Goal: Information Seeking & Learning: Understand process/instructions

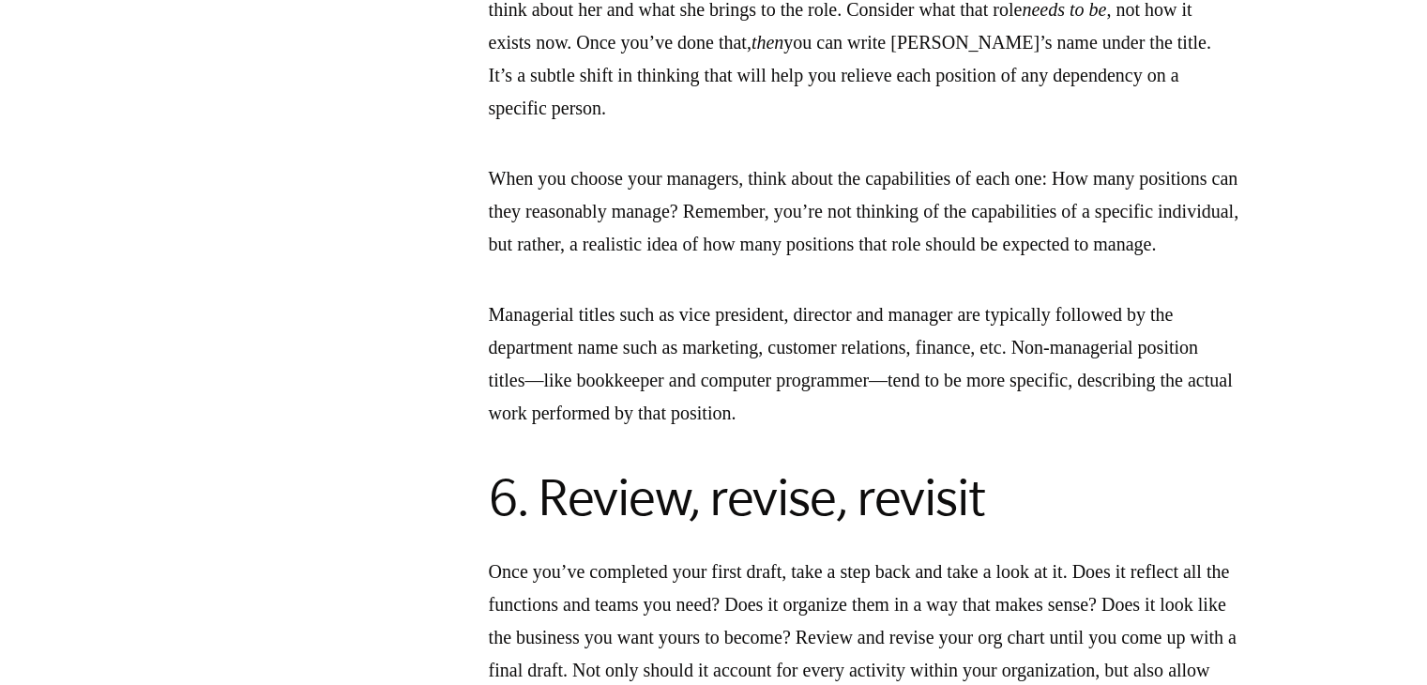
scroll to position [4927, 0]
drag, startPoint x: 556, startPoint y: 189, endPoint x: 1092, endPoint y: 177, distance: 536.9
click at [1084, 126] on p "Next, start adding positions into the boxes. Remember: positions, not people . …" at bounding box center [864, 11] width 751 height 230
drag, startPoint x: 612, startPoint y: 247, endPoint x: 1173, endPoint y: 219, distance: 561.9
click at [1194, 126] on p "Next, start adding positions into the boxes. Remember: positions, not people . …" at bounding box center [864, 11] width 751 height 230
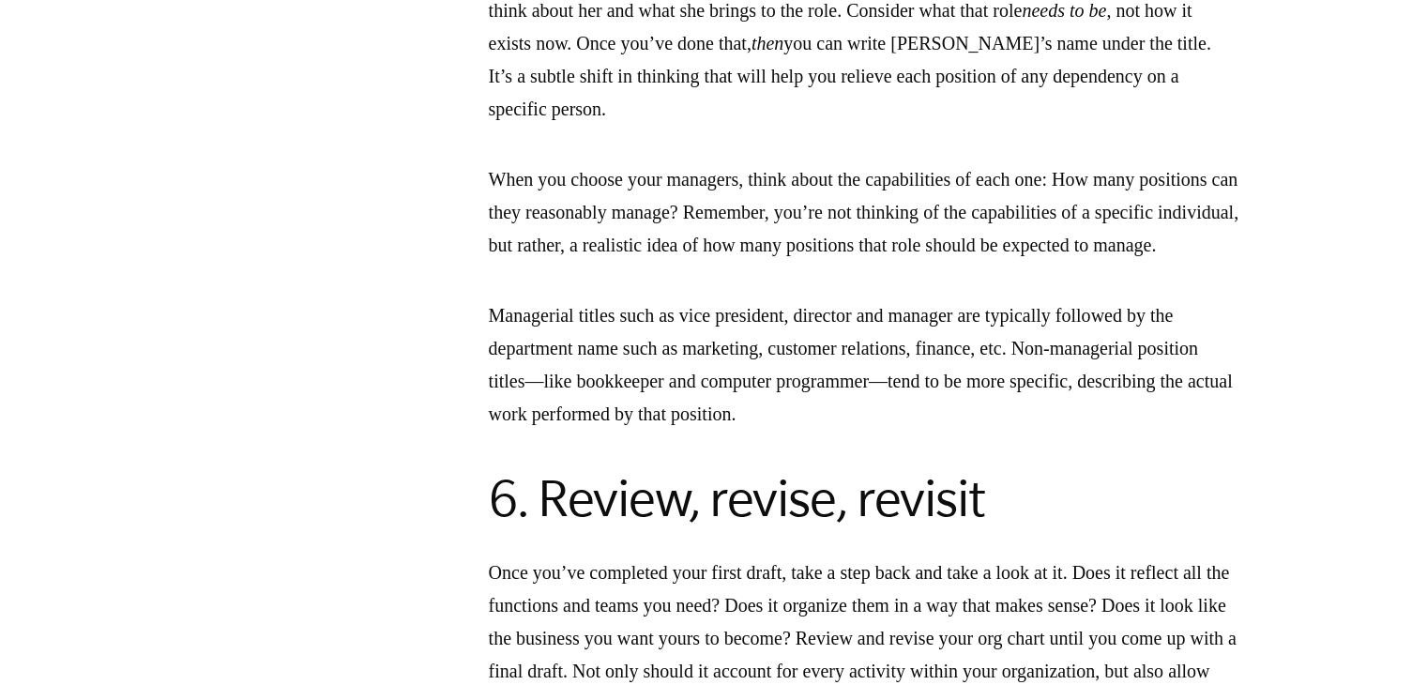
click at [633, 126] on p "Next, start adding positions into the boxes. Remember: positions, not people . …" at bounding box center [864, 11] width 751 height 230
drag, startPoint x: 799, startPoint y: 252, endPoint x: 991, endPoint y: 264, distance: 192.7
click at [991, 126] on p "Next, start adding positions into the boxes. Remember: positions, not people . …" at bounding box center [864, 11] width 751 height 230
click at [1015, 126] on p "Next, start adding positions into the boxes. Remember: positions, not people . …" at bounding box center [864, 11] width 751 height 230
drag, startPoint x: 589, startPoint y: 285, endPoint x: 749, endPoint y: 294, distance: 159.8
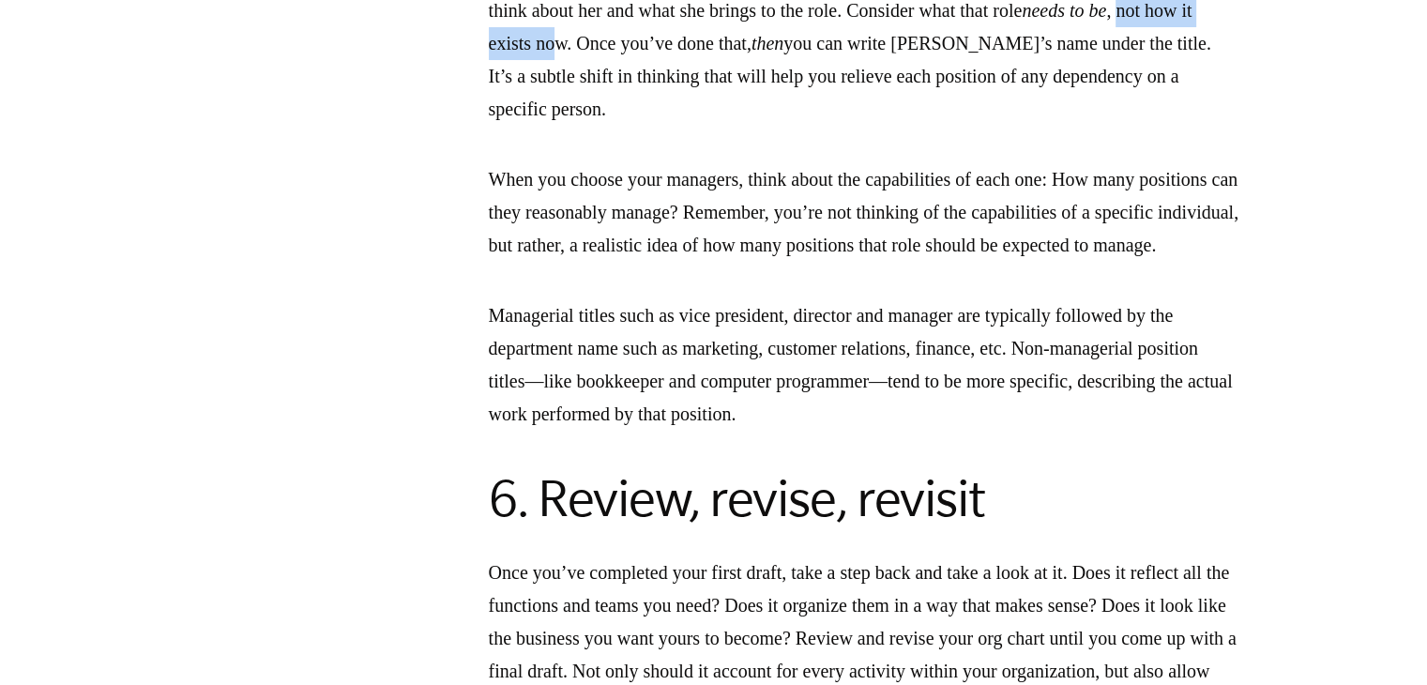
click at [749, 126] on p "Next, start adding positions into the boxes. Remember: positions, not people . …" at bounding box center [864, 11] width 751 height 230
drag, startPoint x: 930, startPoint y: 389, endPoint x: 811, endPoint y: 309, distance: 143.4
click at [1123, 126] on p "Next, start adding positions into the boxes. Remember: positions, not people . …" at bounding box center [864, 11] width 751 height 230
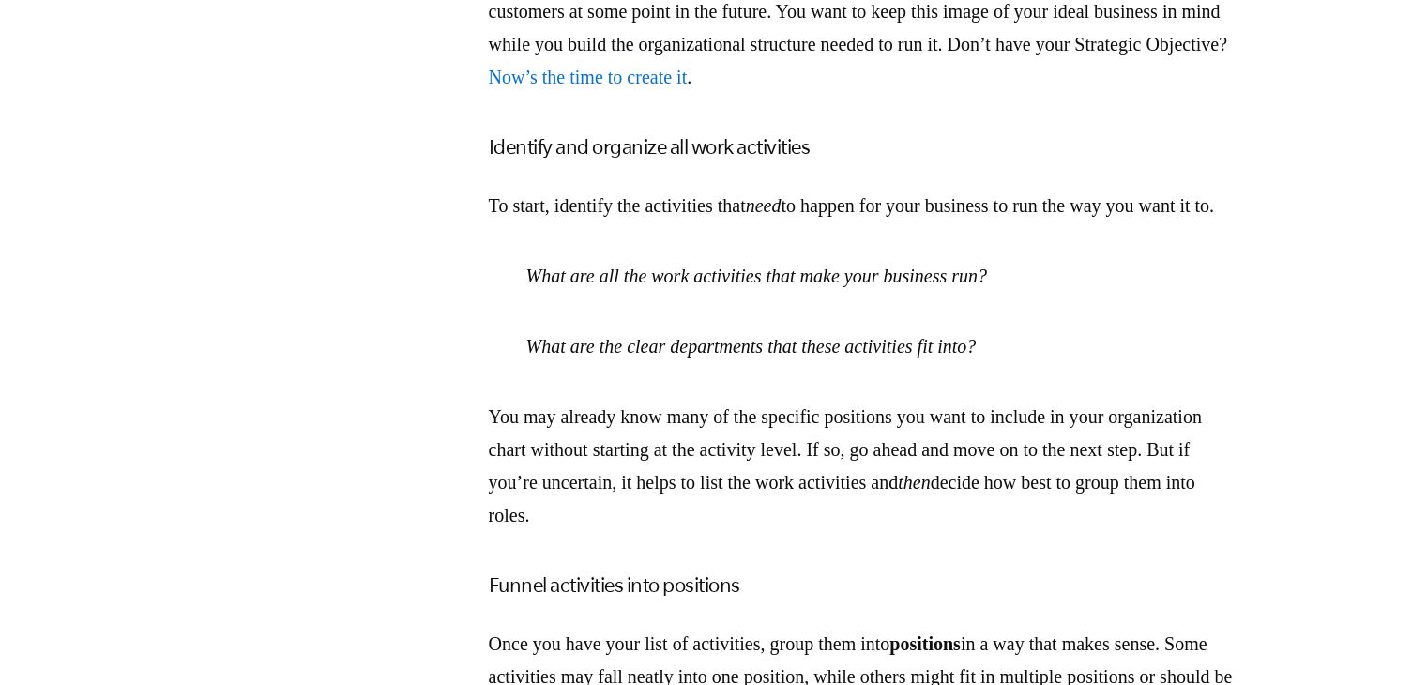
scroll to position [3426, 0]
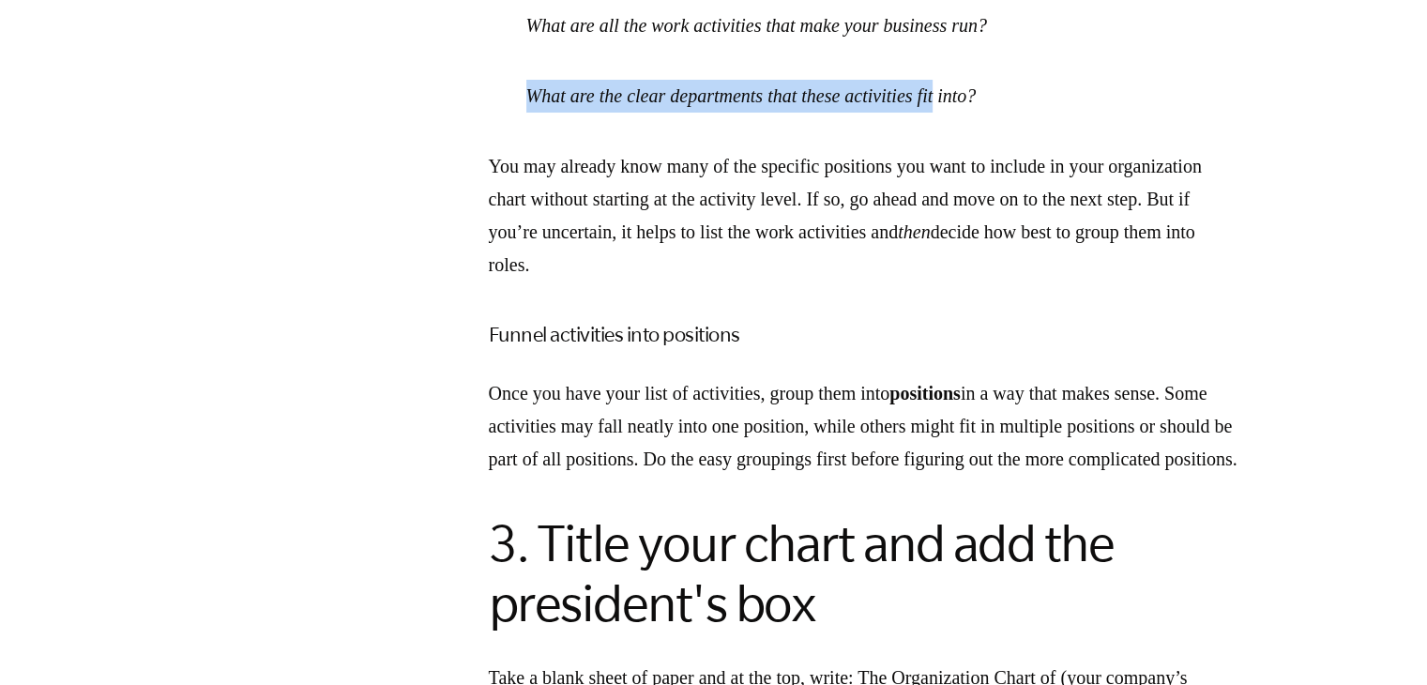
drag, startPoint x: 893, startPoint y: 252, endPoint x: 984, endPoint y: 252, distance: 90.1
click at [984, 113] on p "What are the clear departments that these activities fit into?" at bounding box center [864, 96] width 751 height 33
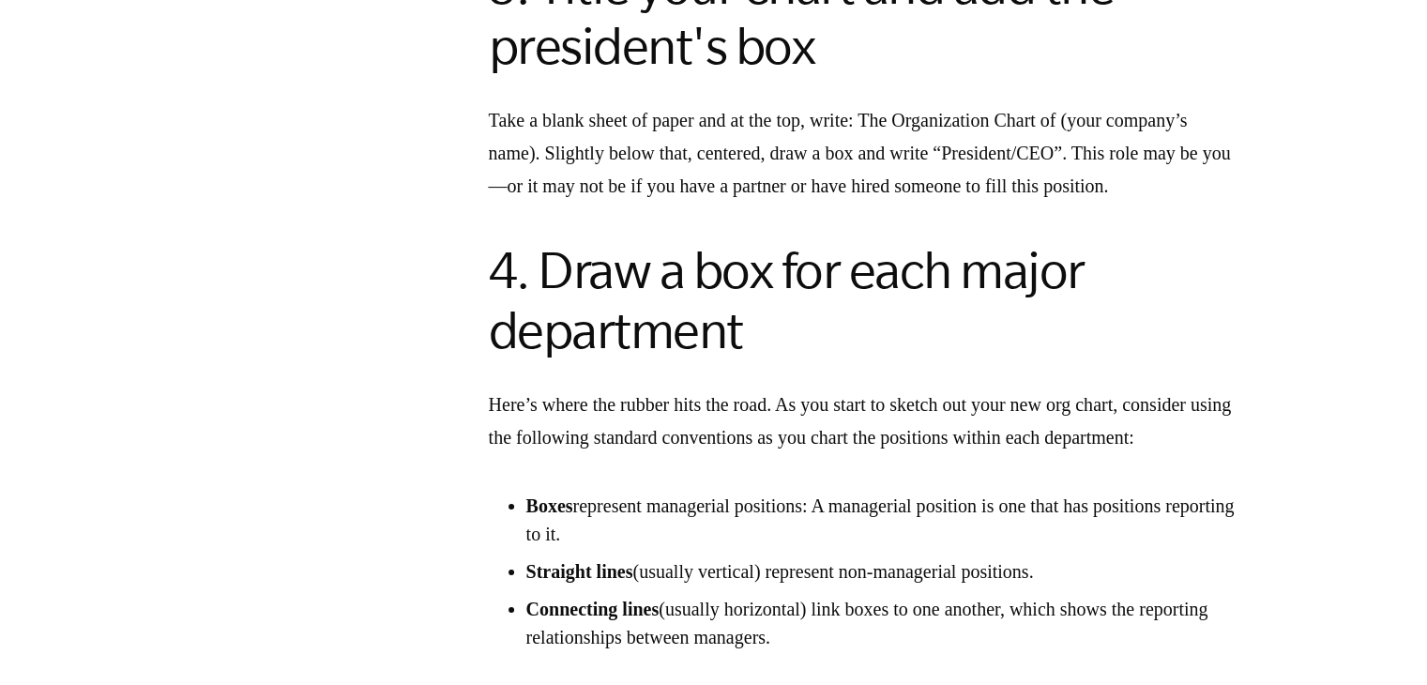
scroll to position [4083, 0]
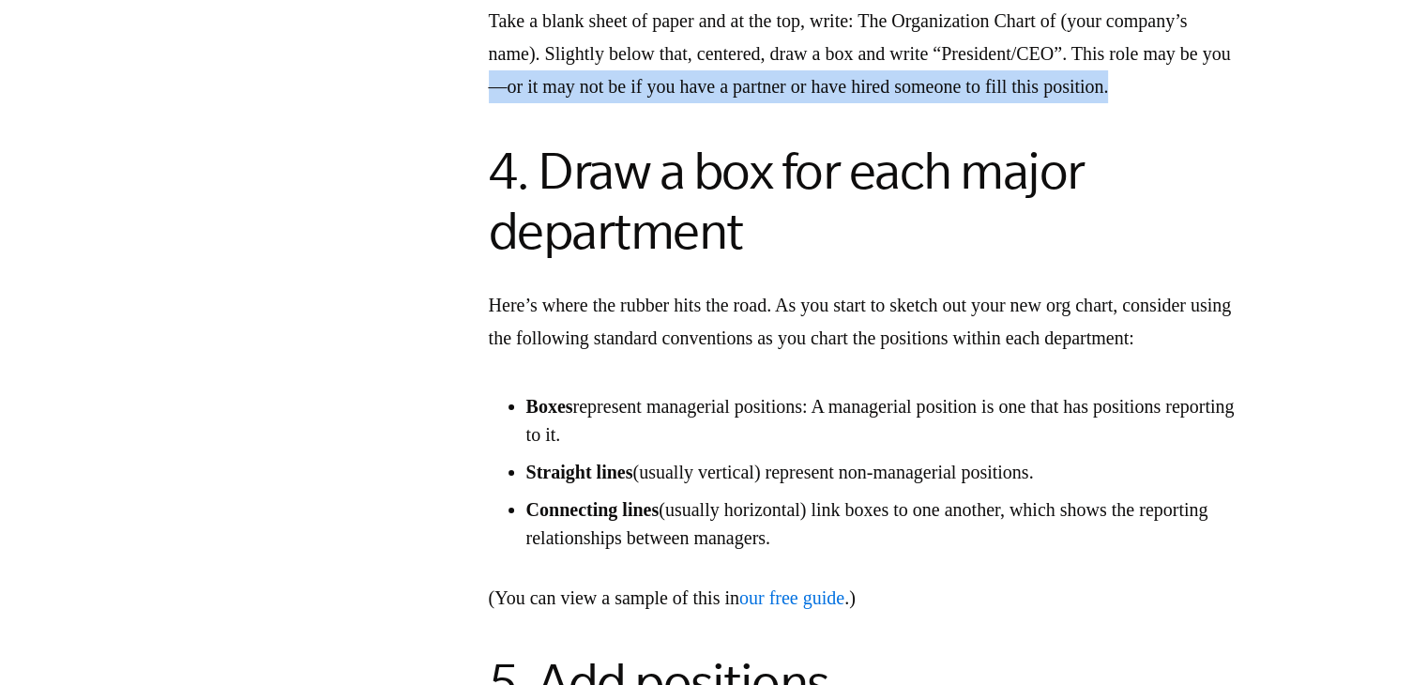
drag, startPoint x: 969, startPoint y: 277, endPoint x: 1072, endPoint y: 288, distance: 103.8
click at [1072, 103] on p "Take a blank sheet of paper and at the top, write: The Organization Chart of (y…" at bounding box center [864, 54] width 751 height 99
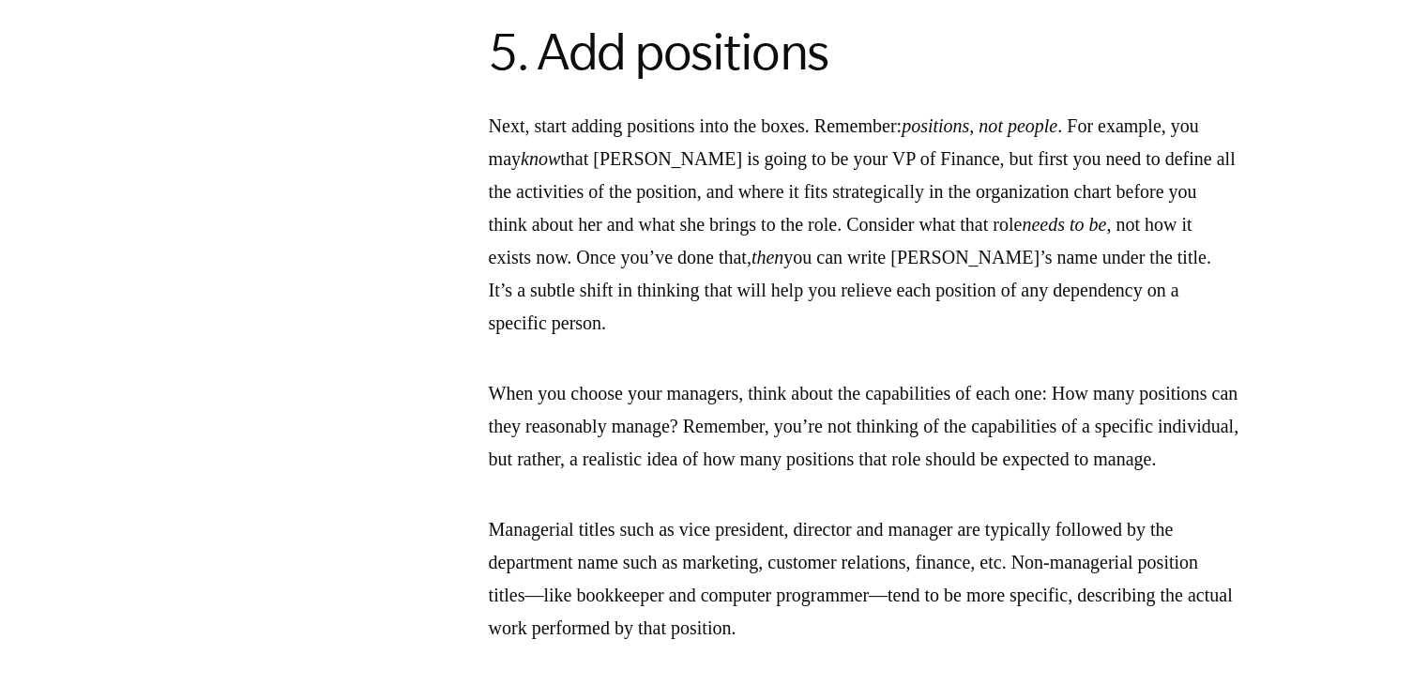
scroll to position [4833, 0]
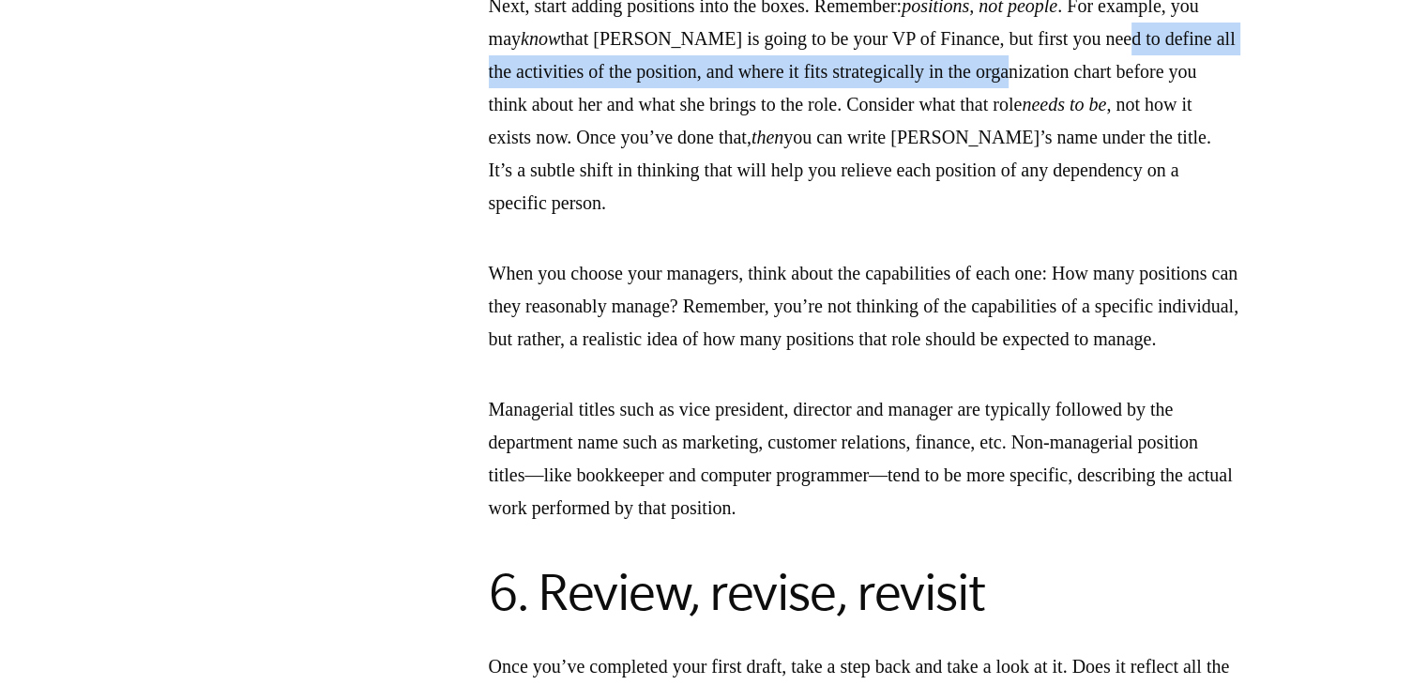
drag, startPoint x: 511, startPoint y: 316, endPoint x: 1210, endPoint y: 296, distance: 699.5
click at [1210, 220] on p "Next, start adding positions into the boxes. Remember: positions, not people . …" at bounding box center [864, 105] width 751 height 230
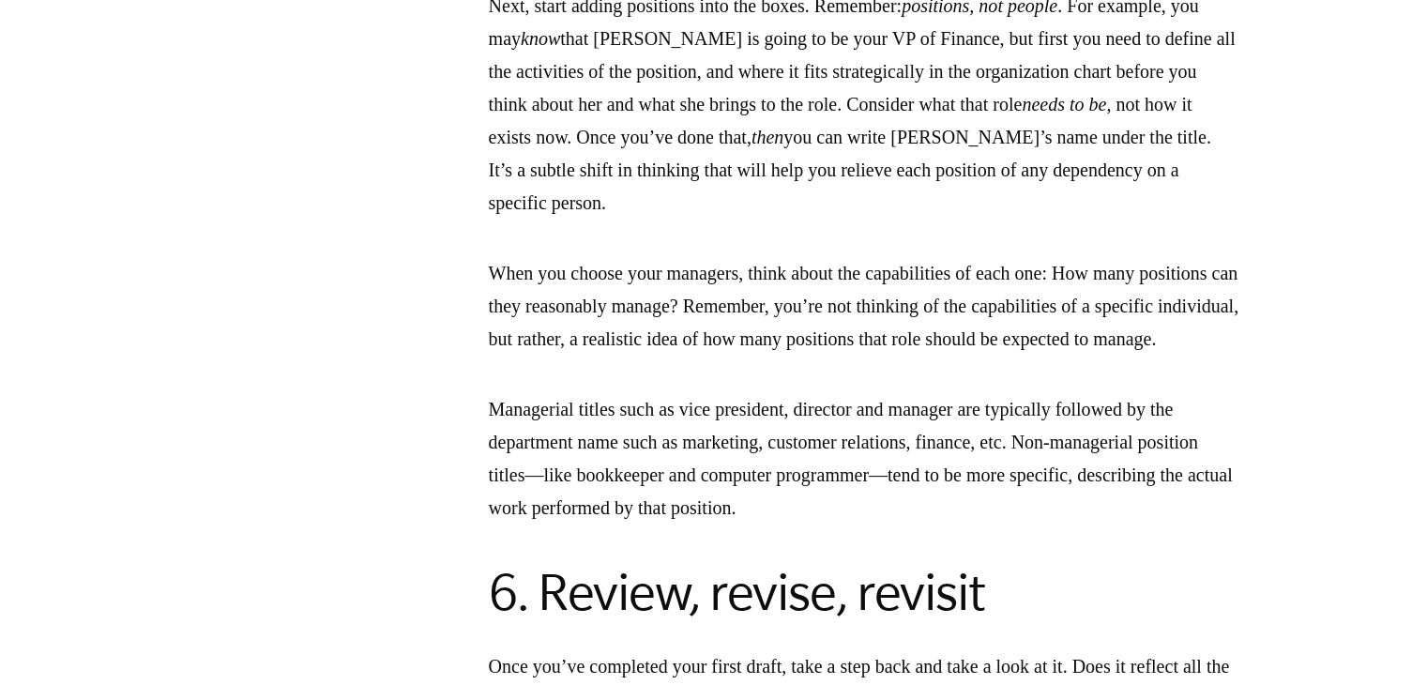
click at [1020, 220] on p "Next, start adding positions into the boxes. Remember: positions, not people . …" at bounding box center [864, 105] width 751 height 230
drag, startPoint x: 917, startPoint y: 361, endPoint x: 1013, endPoint y: 358, distance: 95.8
click at [1007, 220] on p "Next, start adding positions into the boxes. Remember: positions, not people . …" at bounding box center [864, 105] width 751 height 230
click at [1168, 220] on p "Next, start adding positions into the boxes. Remember: positions, not people . …" at bounding box center [864, 105] width 751 height 230
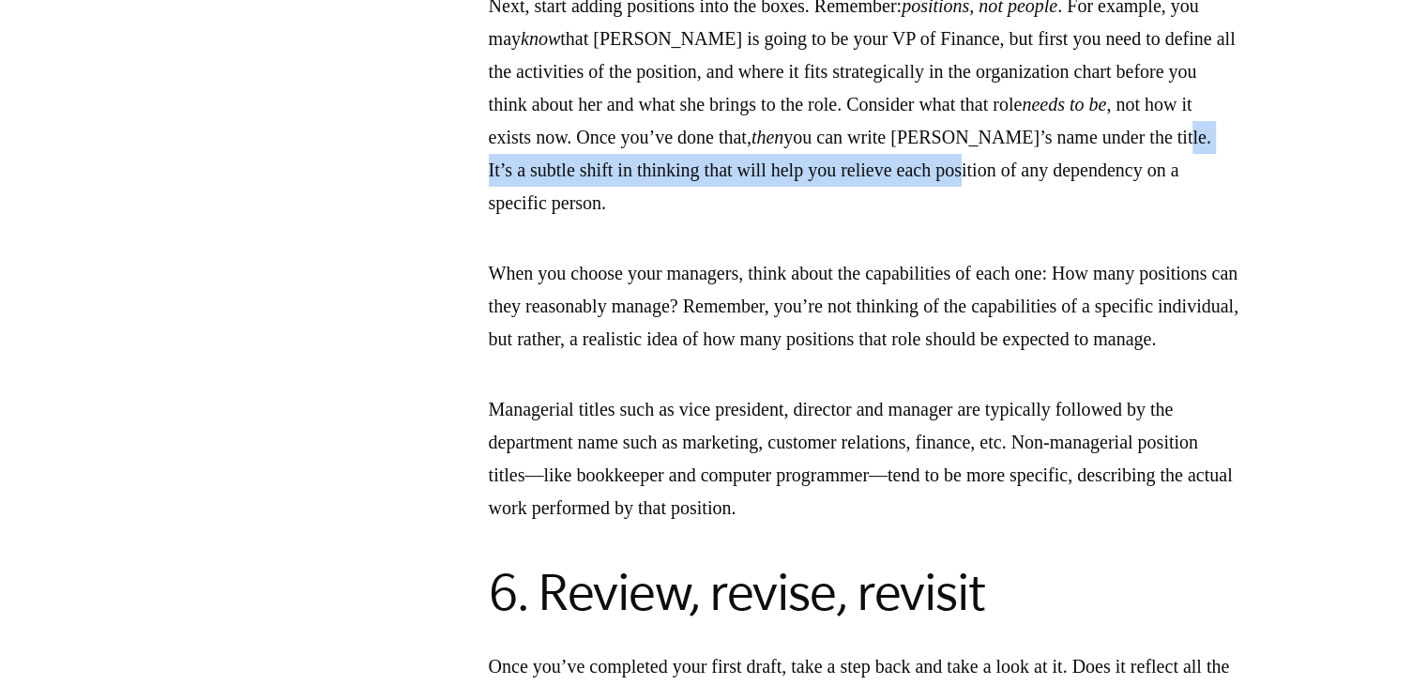
drag, startPoint x: 711, startPoint y: 409, endPoint x: 1229, endPoint y: 423, distance: 517.3
click at [1229, 220] on p "Next, start adding positions into the boxes. Remember: positions, not people . …" at bounding box center [864, 105] width 751 height 230
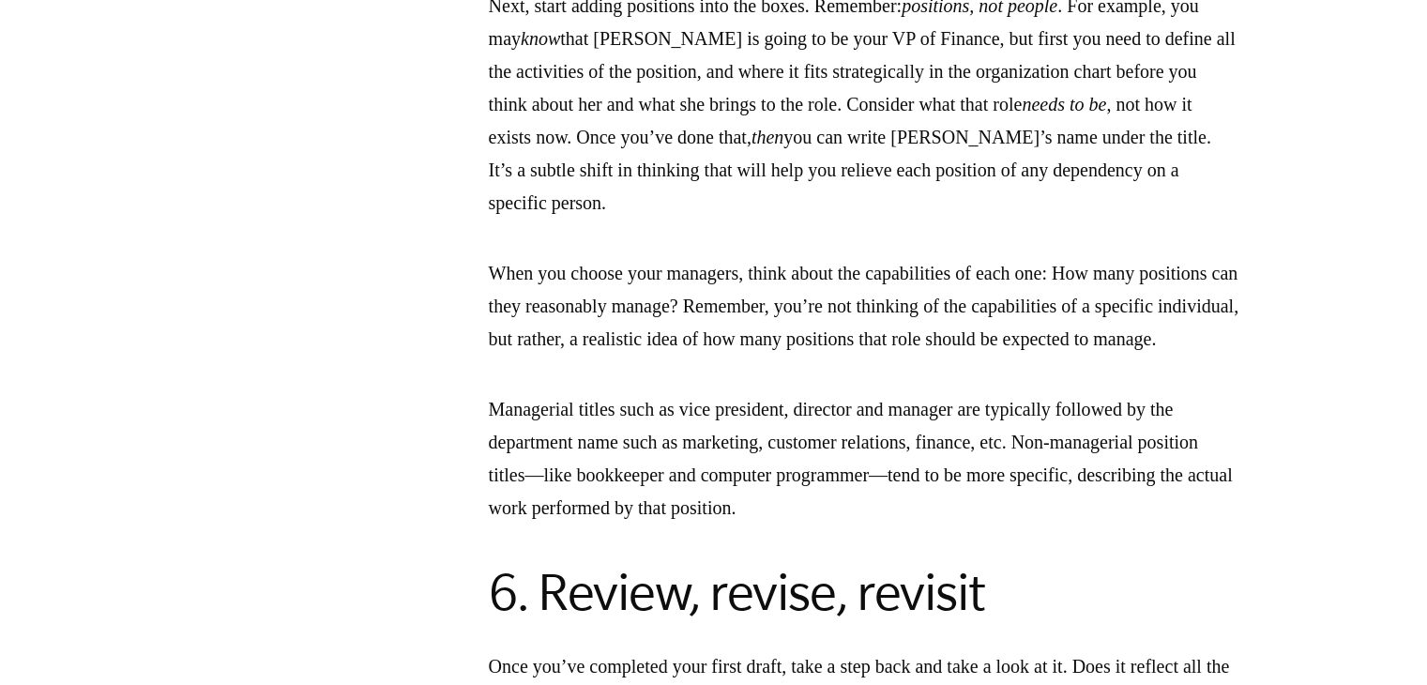
click at [743, 220] on p "Next, start adding positions into the boxes. Remember: positions, not people . …" at bounding box center [864, 105] width 751 height 230
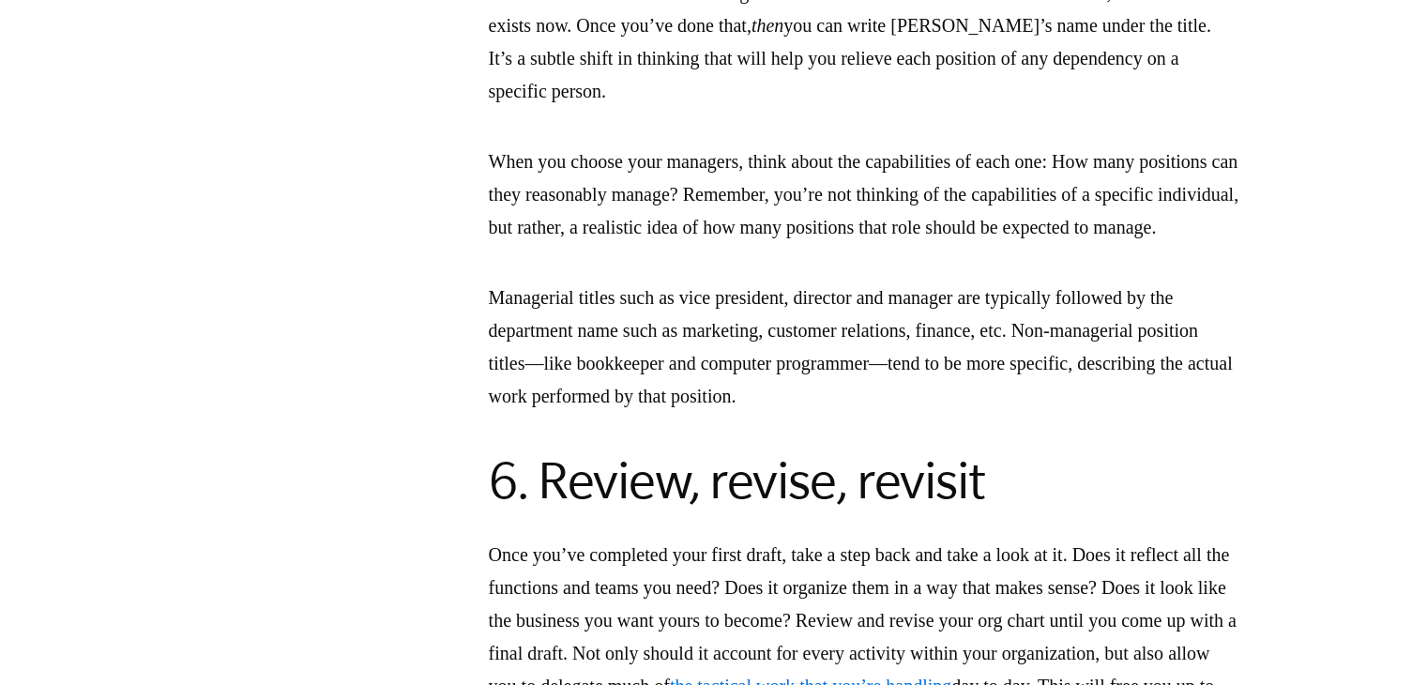
scroll to position [5115, 0]
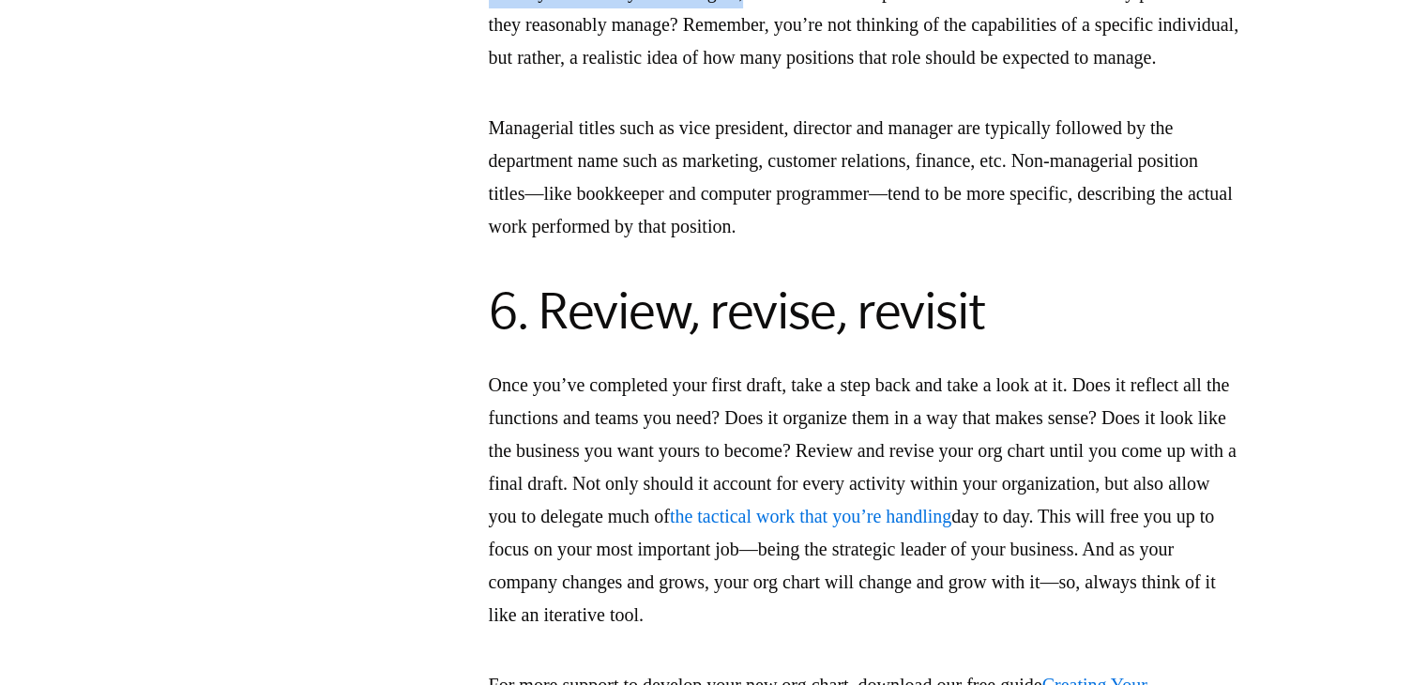
drag, startPoint x: 489, startPoint y: 235, endPoint x: 835, endPoint y: 243, distance: 346.4
click at [792, 74] on p "When you choose your managers, think about the capabilities of each one: How ma…" at bounding box center [864, 25] width 751 height 99
drag, startPoint x: 902, startPoint y: 243, endPoint x: 1084, endPoint y: 234, distance: 182.3
click at [923, 74] on p "When you choose your managers, think about the capabilities of each one: How ma…" at bounding box center [864, 25] width 751 height 99
drag, startPoint x: 493, startPoint y: 265, endPoint x: 816, endPoint y: 265, distance: 322.8
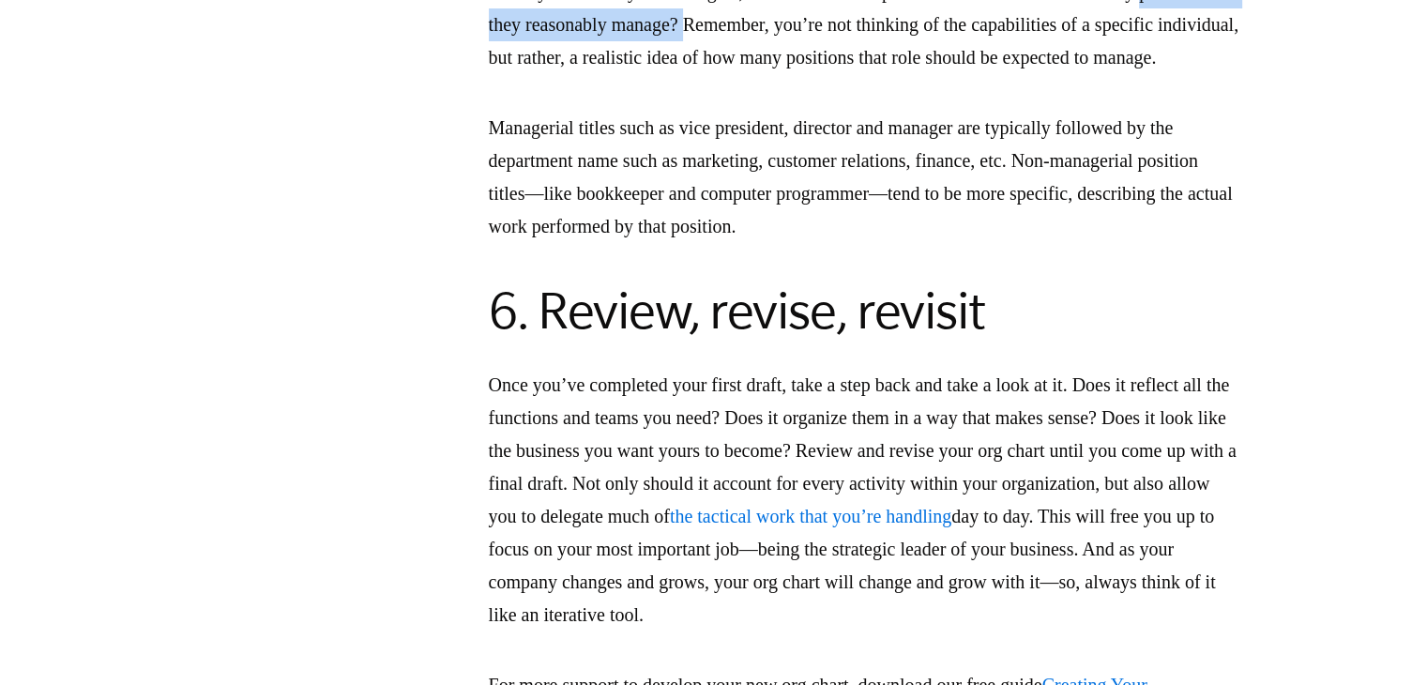
click at [816, 74] on p "When you choose your managers, think about the capabilities of each one: How ma…" at bounding box center [864, 25] width 751 height 99
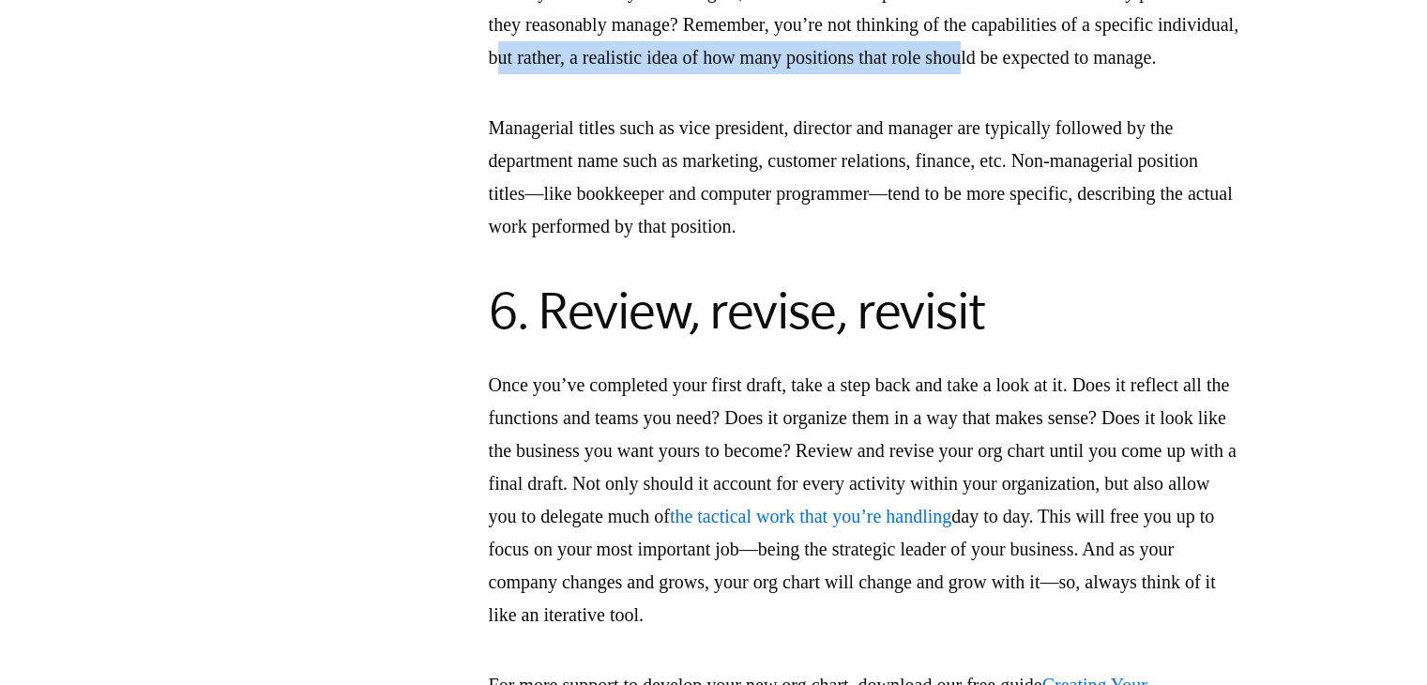
drag, startPoint x: 689, startPoint y: 298, endPoint x: 1114, endPoint y: 300, distance: 425.1
click at [1220, 74] on p "When you choose your managers, think about the capabilities of each one: How ma…" at bounding box center [864, 25] width 751 height 99
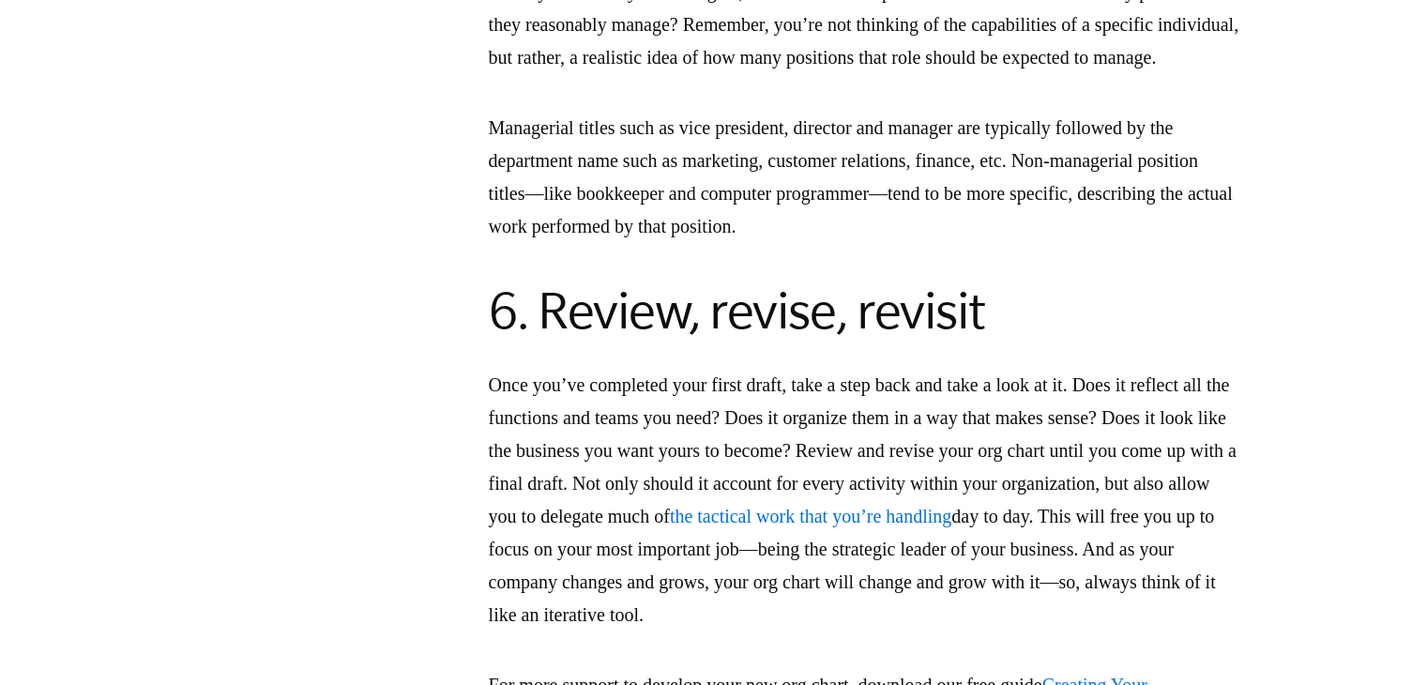
drag, startPoint x: 447, startPoint y: 400, endPoint x: 817, endPoint y: 400, distance: 370.7
click at [800, 243] on p "Managerial titles such as vice president, director and manager are typically fo…" at bounding box center [864, 177] width 751 height 131
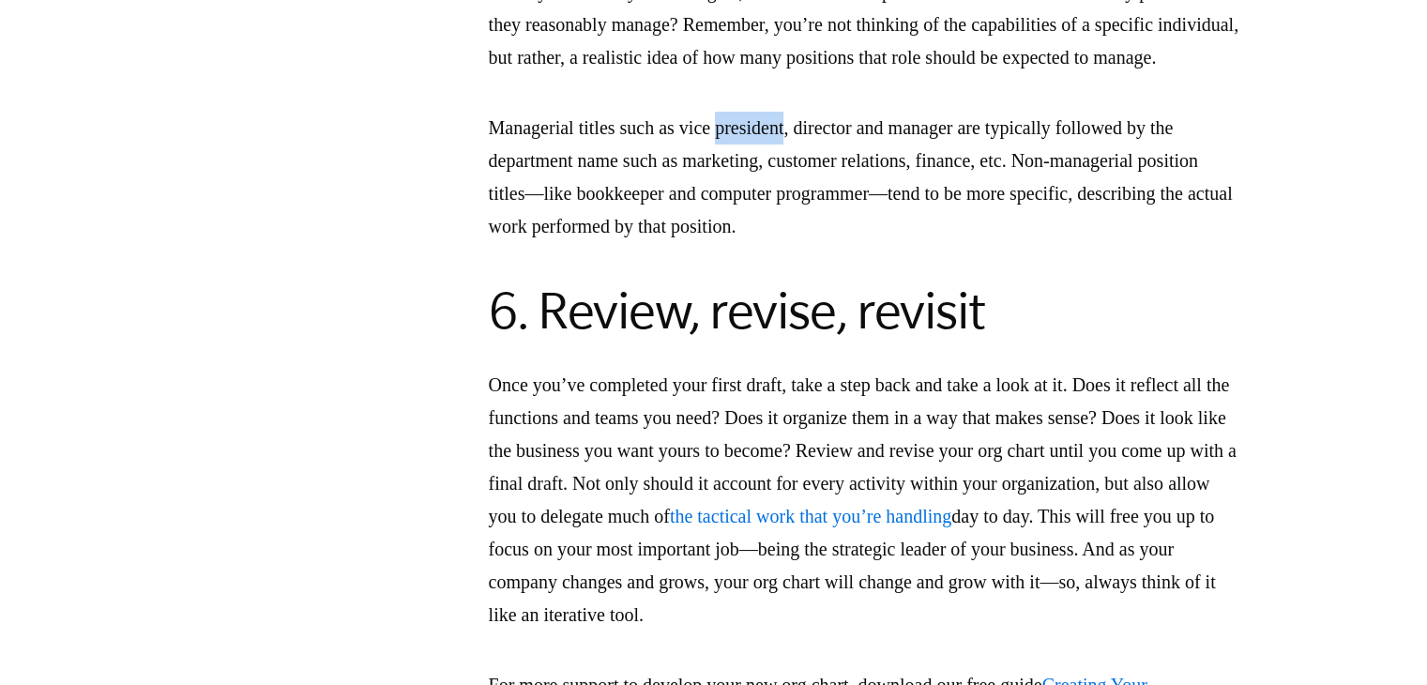
drag, startPoint x: 800, startPoint y: 392, endPoint x: 896, endPoint y: 389, distance: 96.7
click at [849, 243] on p "Managerial titles such as vice president, director and manager are typically fo…" at bounding box center [864, 177] width 751 height 131
click at [958, 74] on p "When you choose your managers, think about the capabilities of each one: How ma…" at bounding box center [864, 25] width 751 height 99
click at [963, 243] on p "Managerial titles such as vice president, director and manager are typically fo…" at bounding box center [864, 177] width 751 height 131
drag, startPoint x: 963, startPoint y: 388, endPoint x: 988, endPoint y: 391, distance: 25.6
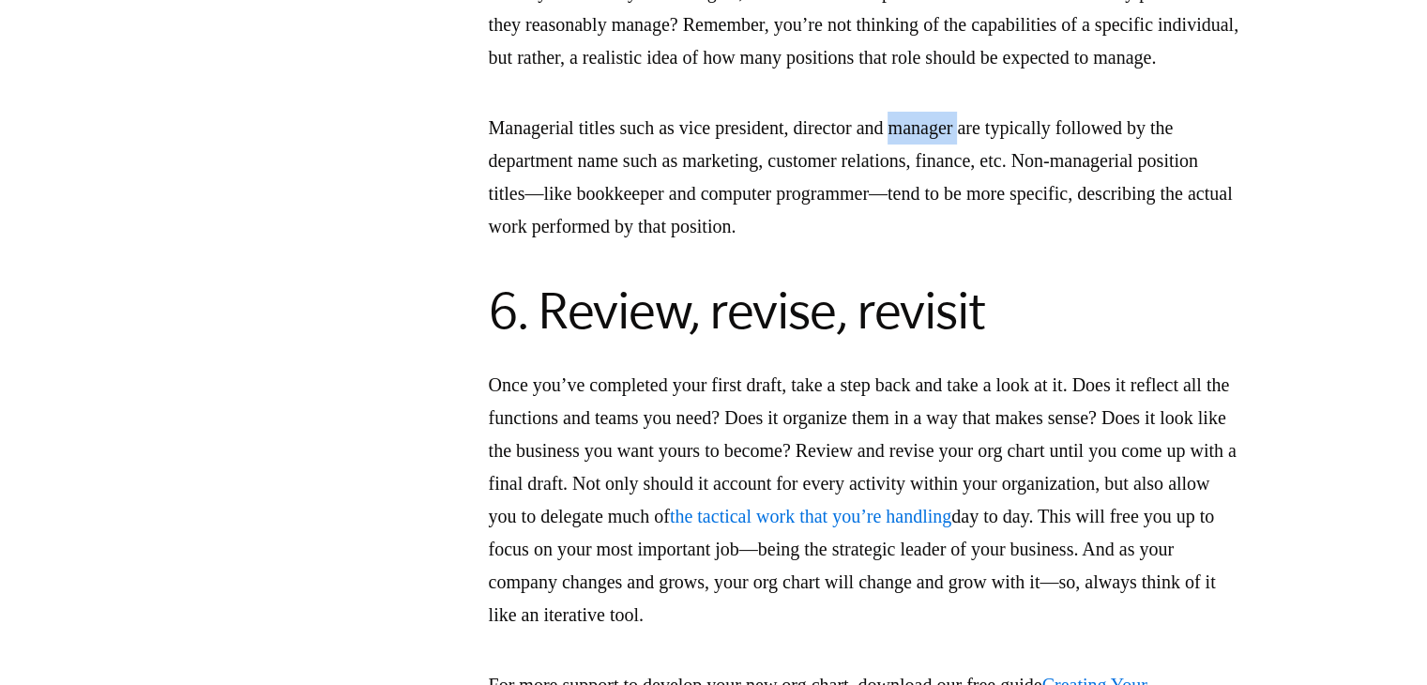
click at [961, 243] on p "Managerial titles such as vice president, director and manager are typically fo…" at bounding box center [864, 177] width 751 height 131
drag, startPoint x: 536, startPoint y: 446, endPoint x: 766, endPoint y: 436, distance: 230.1
click at [762, 243] on p "Managerial titles such as vice president, director and manager are typically fo…" at bounding box center [864, 177] width 751 height 131
click at [766, 243] on p "Managerial titles such as vice president, director and manager are typically fo…" at bounding box center [864, 177] width 751 height 131
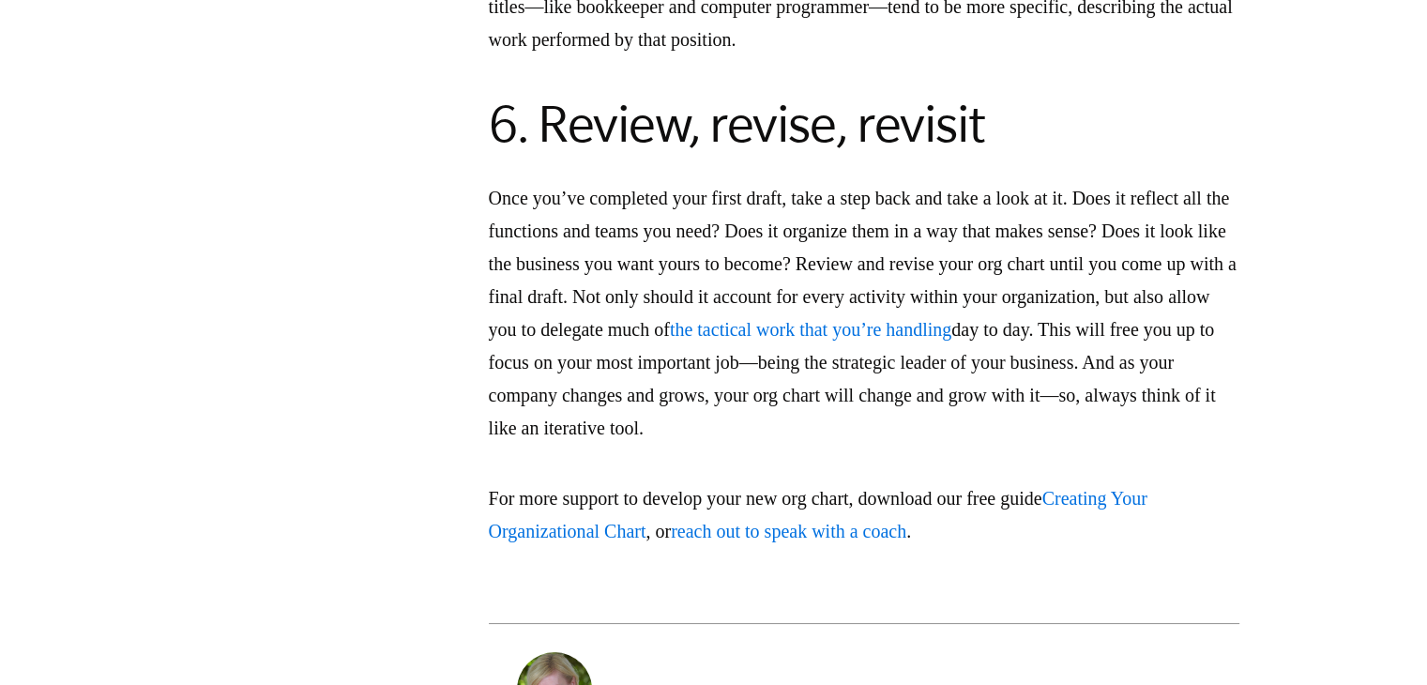
scroll to position [5303, 0]
drag, startPoint x: 775, startPoint y: 243, endPoint x: 948, endPoint y: 265, distance: 174.0
drag, startPoint x: 874, startPoint y: 254, endPoint x: 841, endPoint y: 269, distance: 36.1
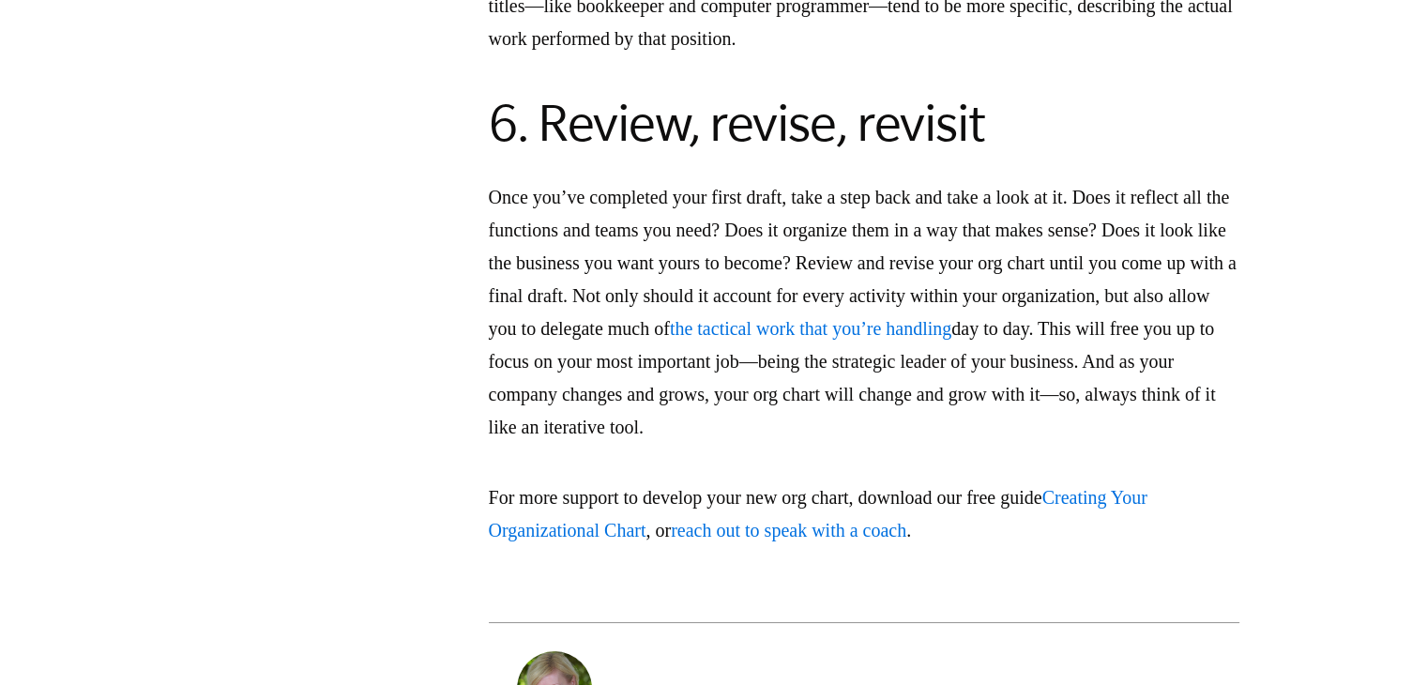
drag, startPoint x: 957, startPoint y: 253, endPoint x: 808, endPoint y: 245, distance: 149.5
drag, startPoint x: 777, startPoint y: 245, endPoint x: 954, endPoint y: 249, distance: 176.5
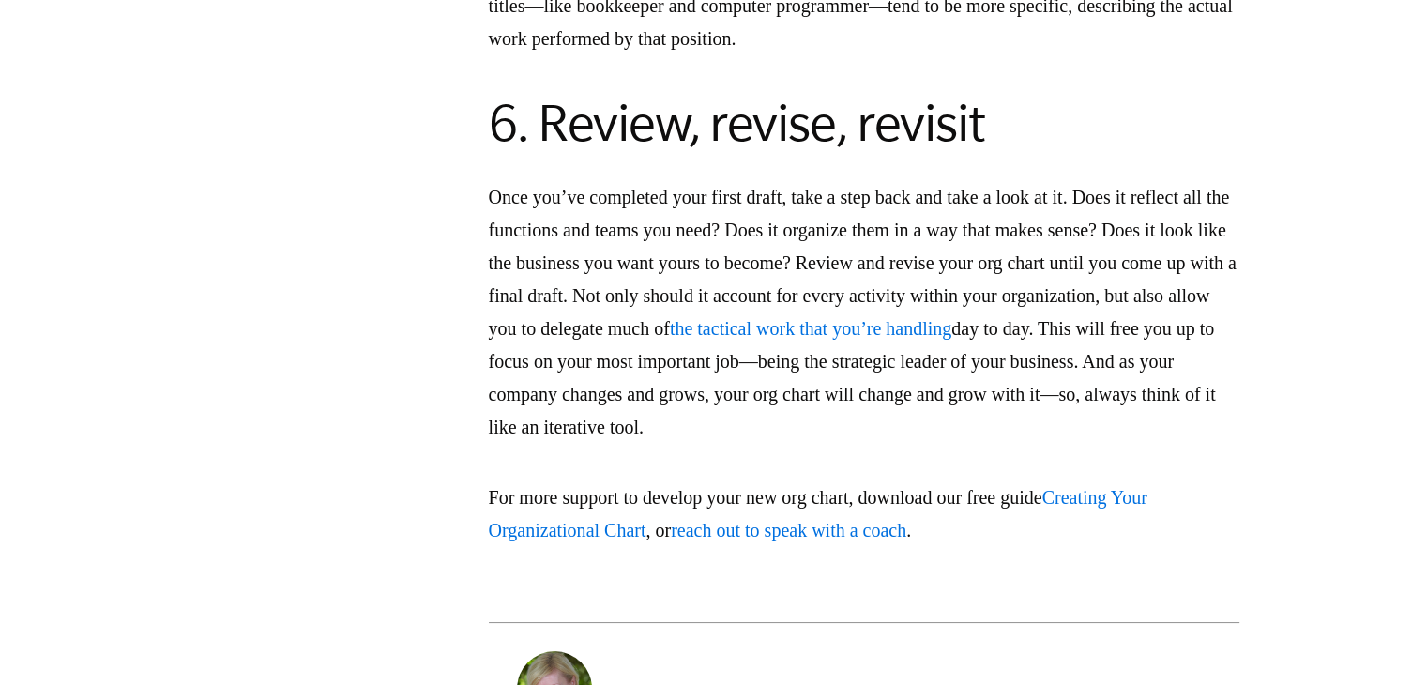
drag, startPoint x: 980, startPoint y: 240, endPoint x: 1018, endPoint y: 248, distance: 39.2
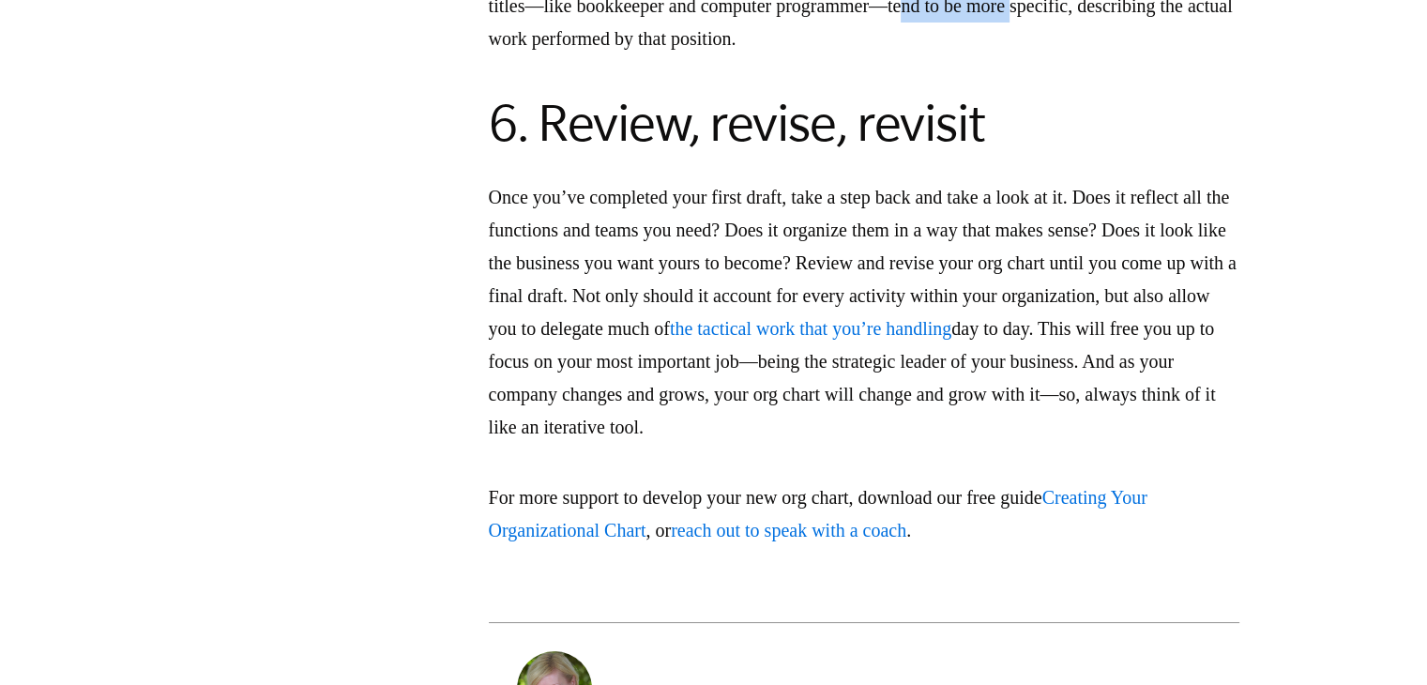
drag, startPoint x: 1009, startPoint y: 270, endPoint x: 1134, endPoint y: 277, distance: 125.0
click at [794, 153] on h2 "6. Review, revise, revisit" at bounding box center [864, 123] width 751 height 60
drag, startPoint x: 596, startPoint y: 334, endPoint x: 984, endPoint y: 321, distance: 387.8
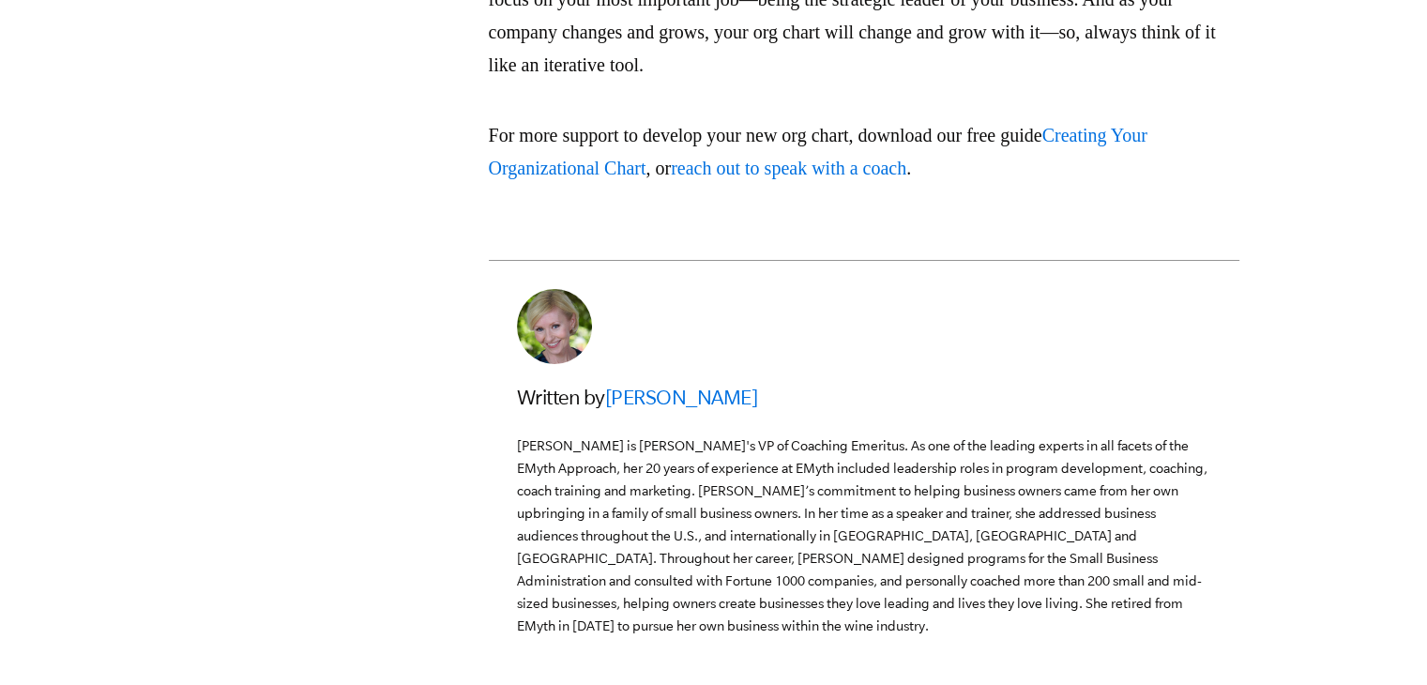
scroll to position [5678, 0]
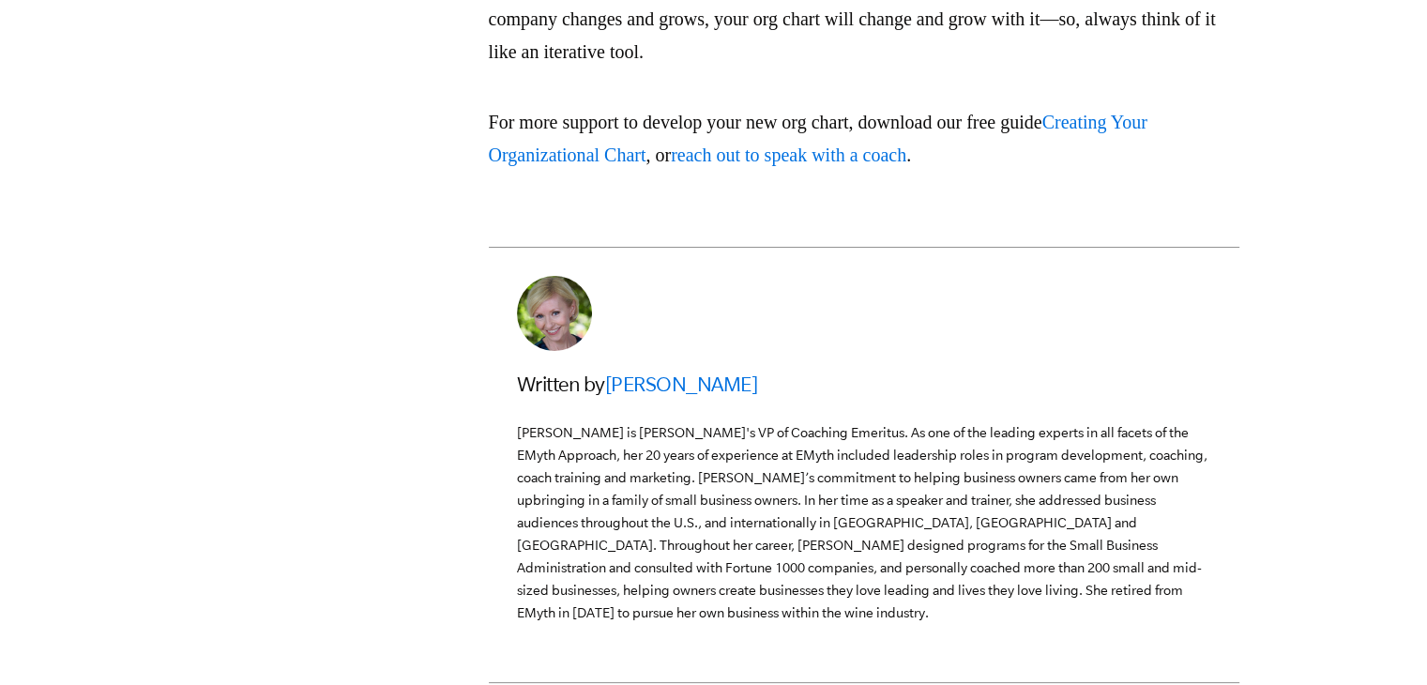
drag, startPoint x: 751, startPoint y: 229, endPoint x: 945, endPoint y: 226, distance: 194.3
drag, startPoint x: 490, startPoint y: 298, endPoint x: 765, endPoint y: 294, distance: 275.0
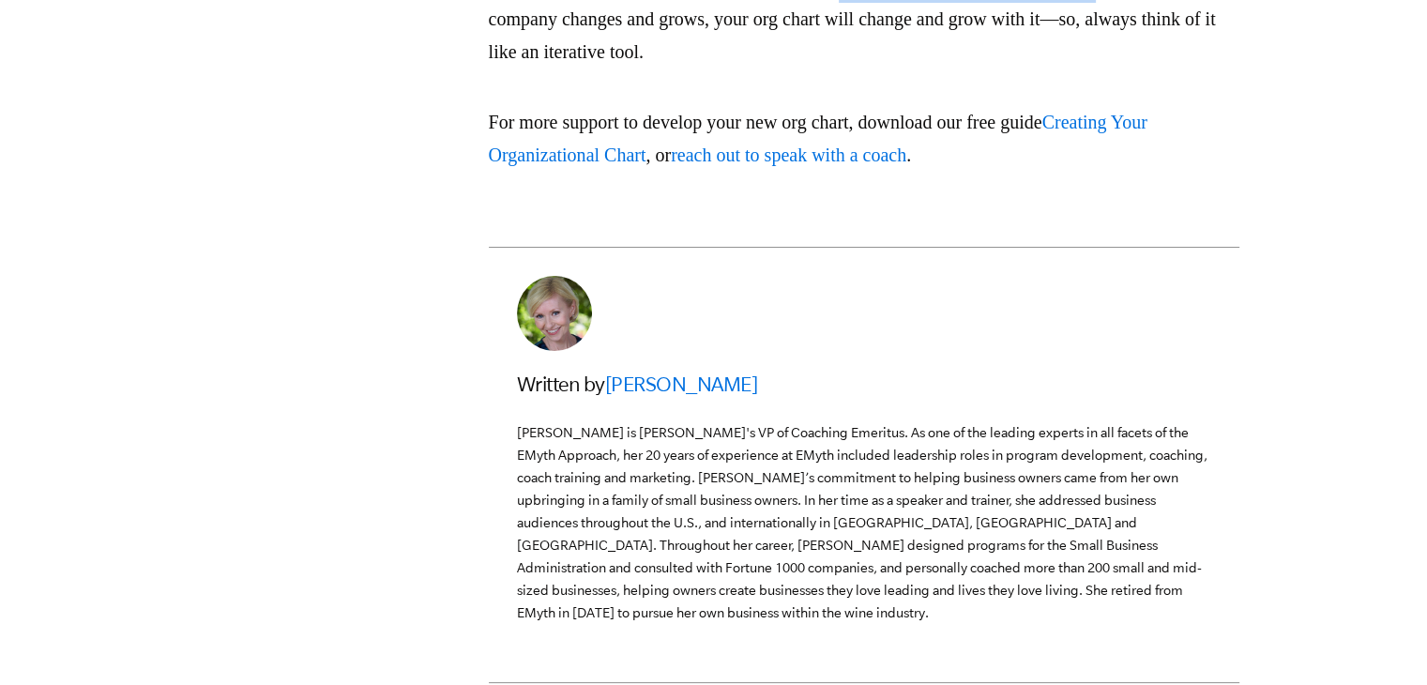
drag, startPoint x: 857, startPoint y: 298, endPoint x: 828, endPoint y: 299, distance: 29.2
drag, startPoint x: 778, startPoint y: 298, endPoint x: 1077, endPoint y: 291, distance: 299.5
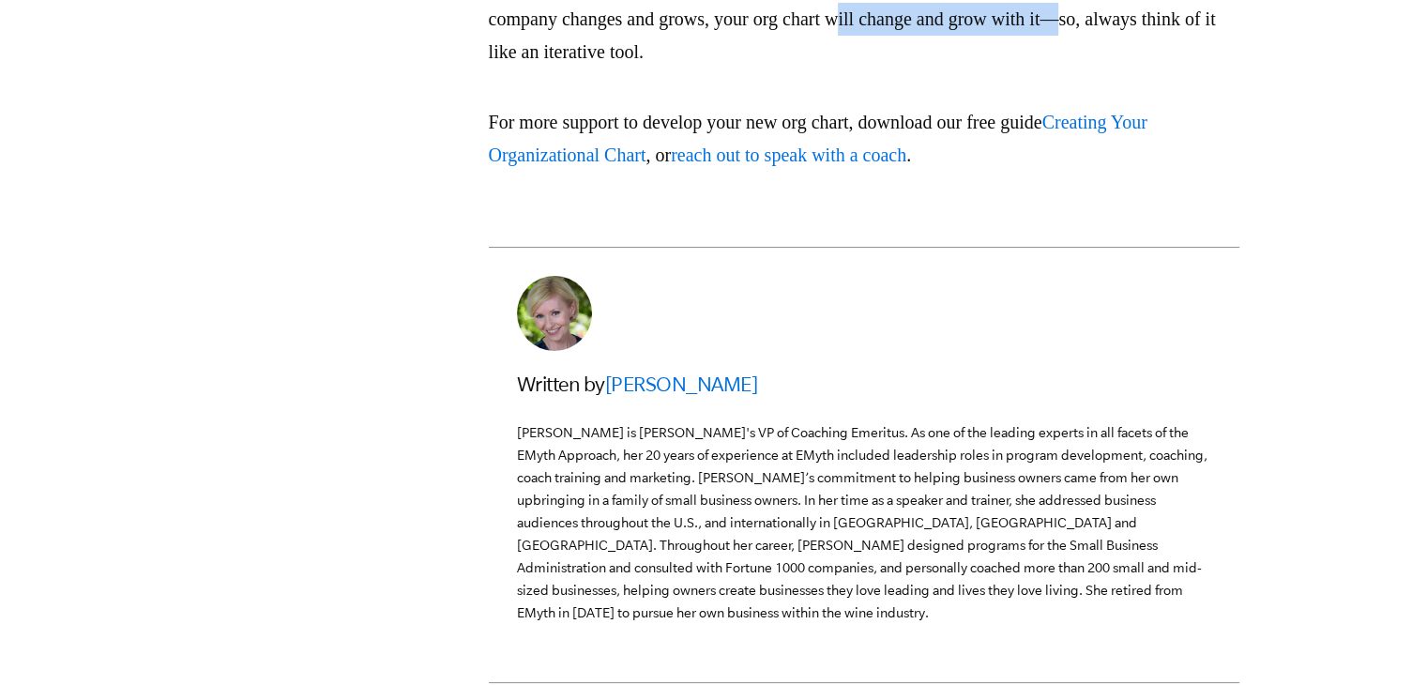
drag, startPoint x: 537, startPoint y: 330, endPoint x: 728, endPoint y: 332, distance: 191.5
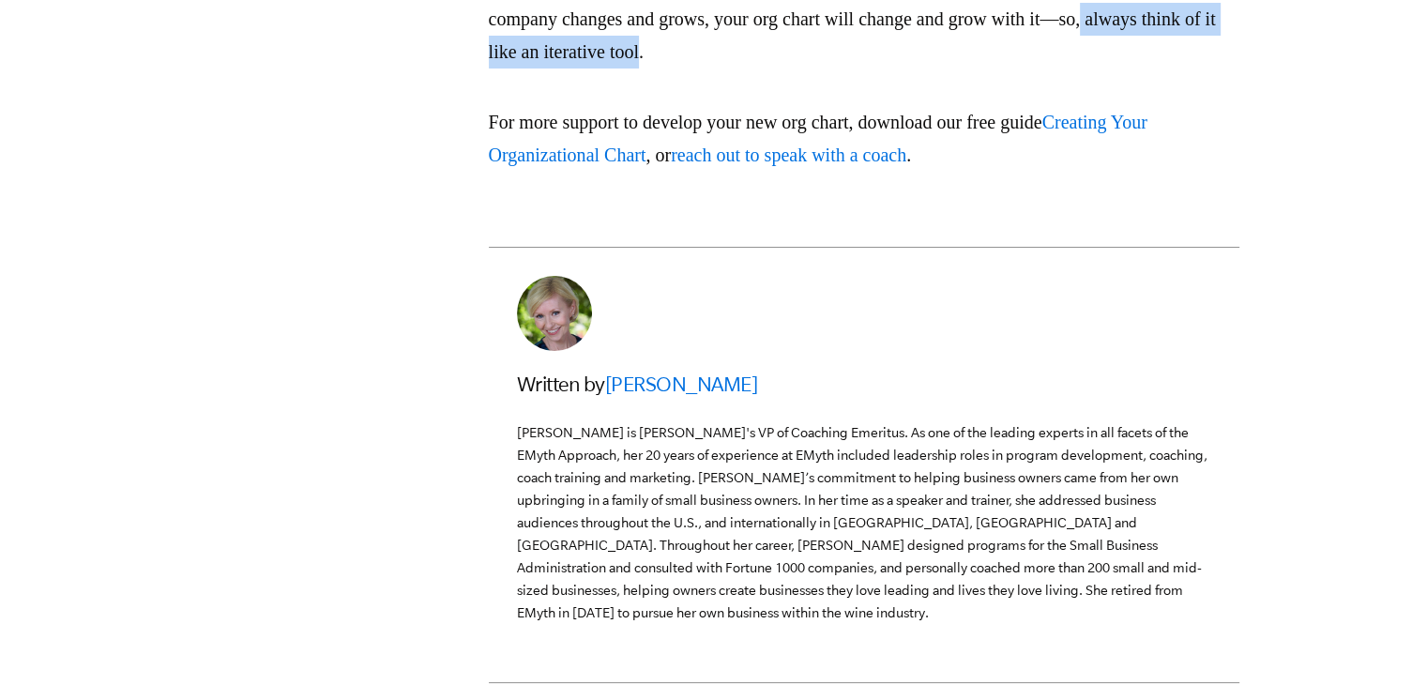
drag, startPoint x: 752, startPoint y: 332, endPoint x: 1069, endPoint y: 339, distance: 317.3
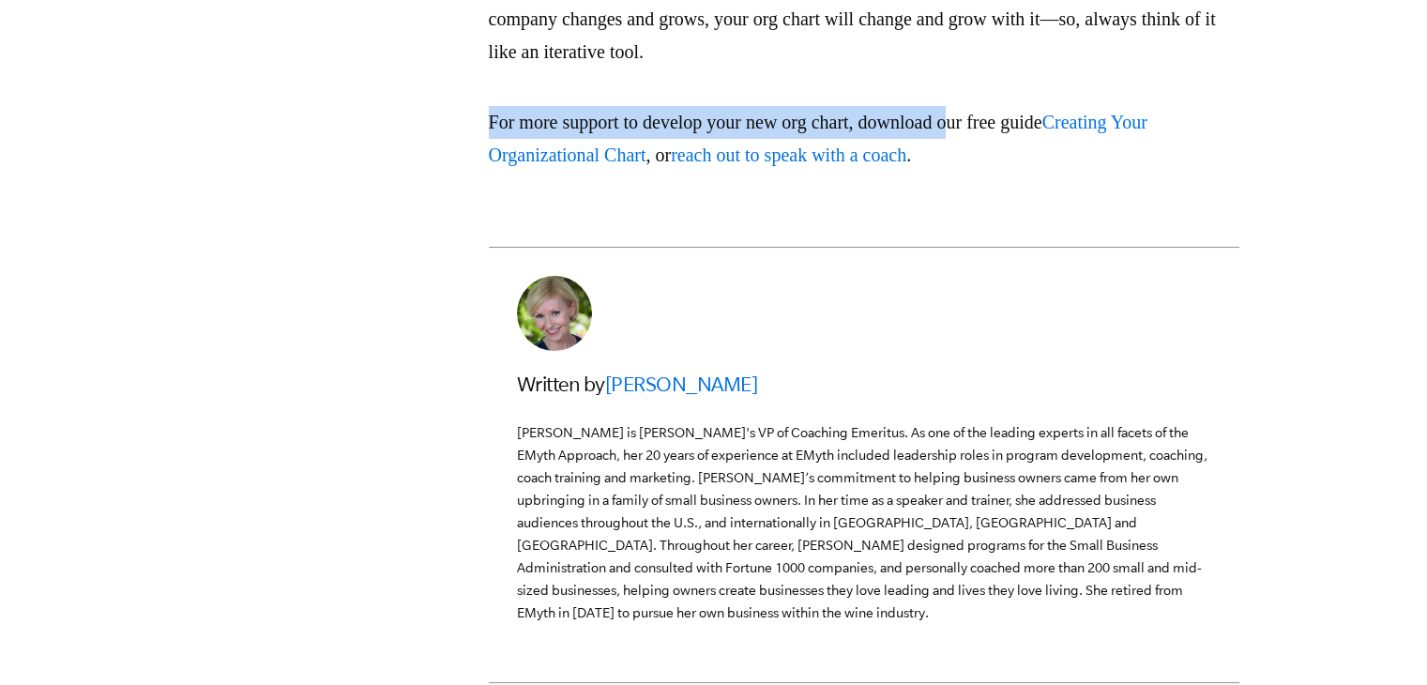
drag, startPoint x: 487, startPoint y: 398, endPoint x: 985, endPoint y: 377, distance: 498.8
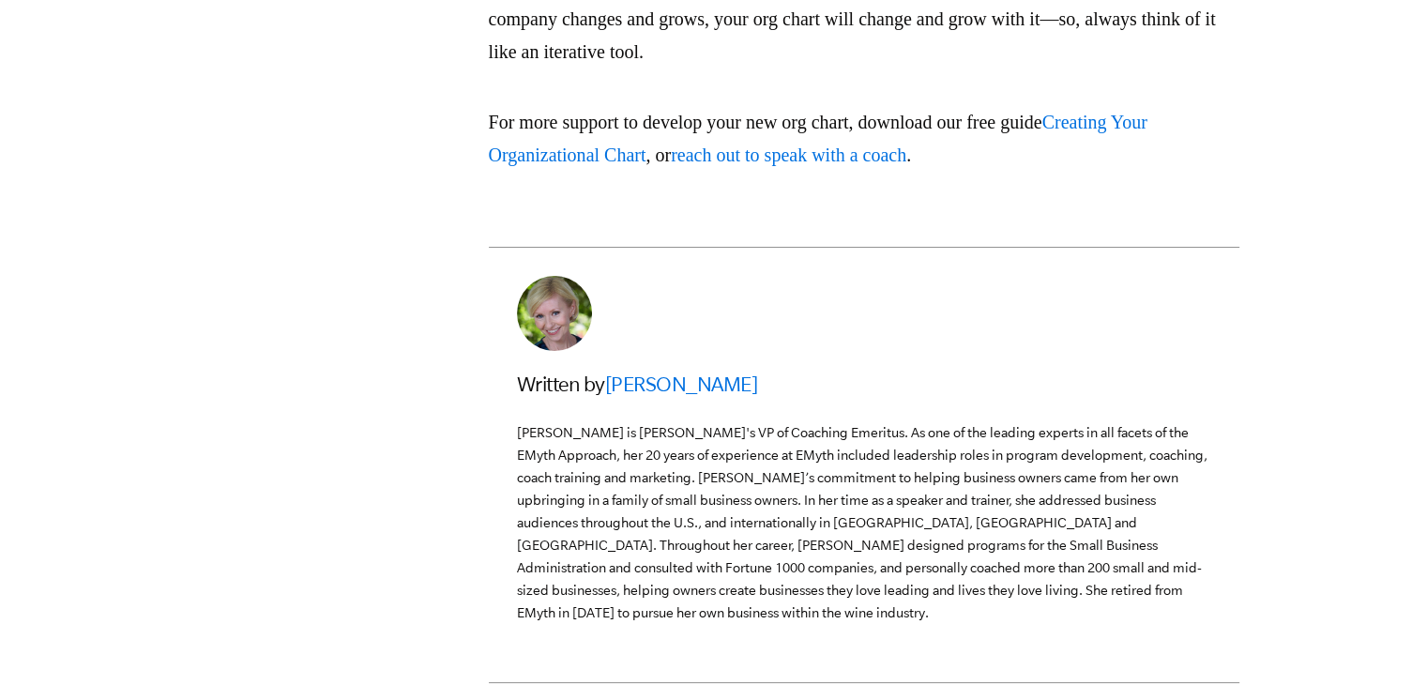
click at [1145, 165] on link "Creating Your Organizational Chart" at bounding box center [818, 138] width 659 height 53
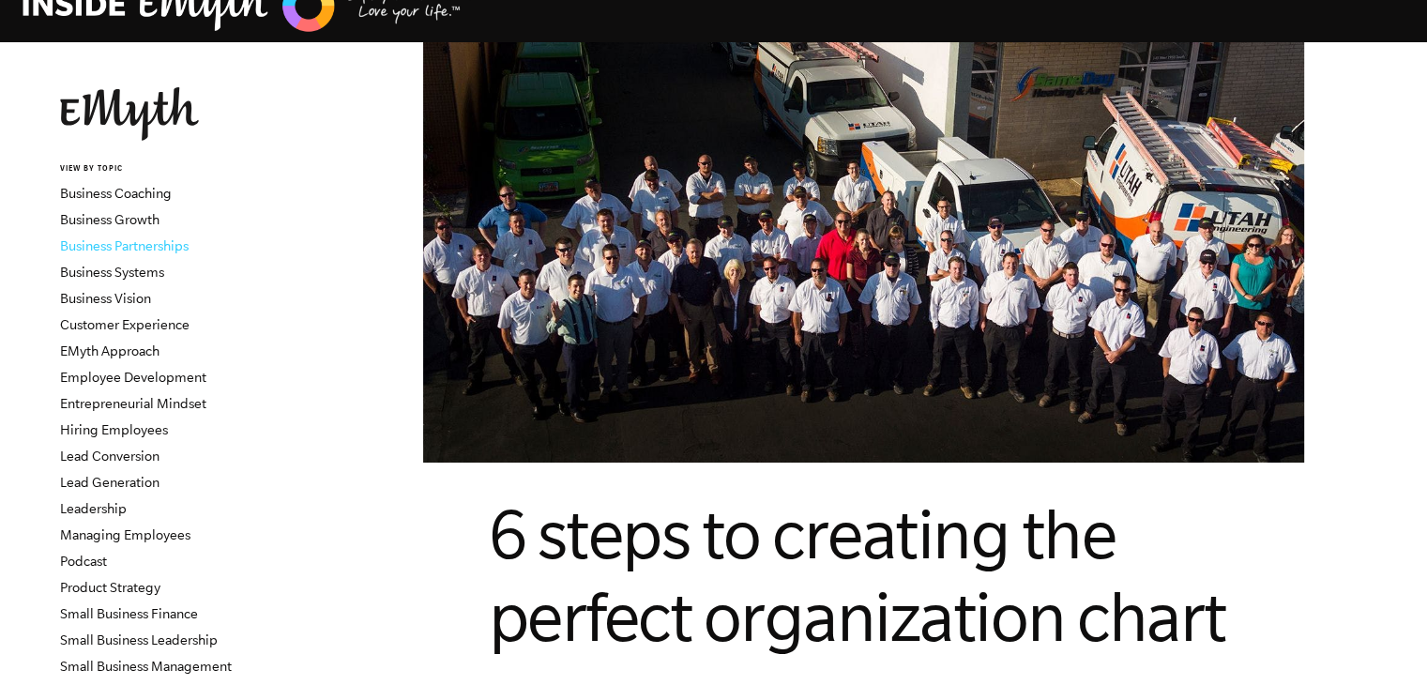
scroll to position [0, 0]
